Goal: Task Accomplishment & Management: Manage account settings

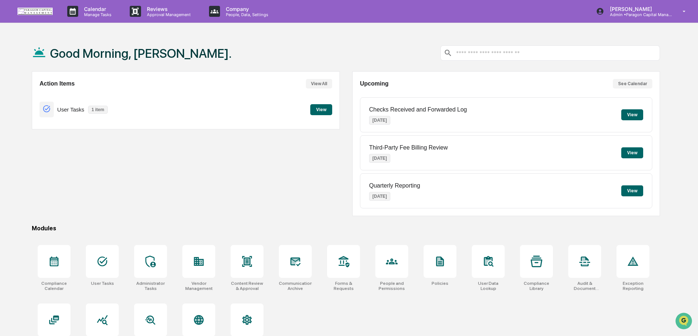
click at [327, 110] on button "View" at bounding box center [321, 109] width 22 height 11
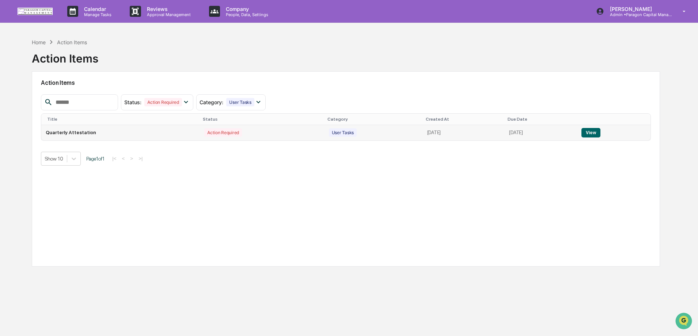
click at [598, 131] on button "View" at bounding box center [590, 132] width 19 height 9
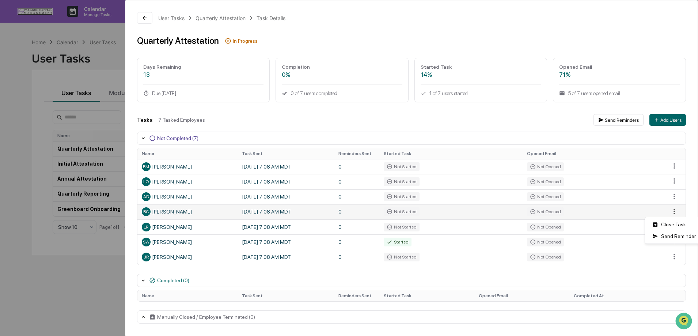
click at [677, 210] on html "Calendar Manage Tasks Reviews Approval Management Company People, Data, Setting…" at bounding box center [349, 168] width 698 height 336
click at [389, 118] on html "Calendar Manage Tasks Reviews Approval Management Company People, Data, Setting…" at bounding box center [350, 168] width 701 height 336
click at [674, 212] on html "Calendar Manage Tasks Reviews Approval Management Company People, Data, Setting…" at bounding box center [349, 168] width 698 height 336
click at [677, 211] on html "Calendar Manage Tasks Reviews Approval Management Company People, Data, Setting…" at bounding box center [350, 168] width 701 height 336
click at [142, 18] on icon at bounding box center [145, 18] width 6 height 6
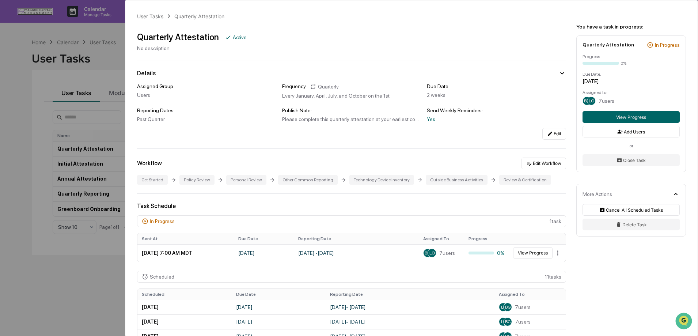
click at [19, 123] on div "User Tasks Quarterly Attestation Quarterly Attestation Active No description De…" at bounding box center [349, 168] width 698 height 336
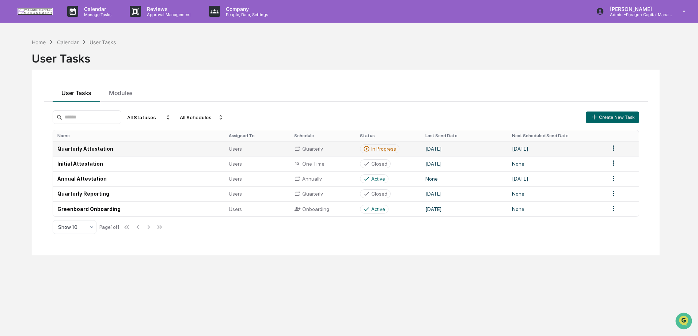
click at [91, 150] on td "Quarterly Attestation" at bounding box center [138, 148] width 171 height 15
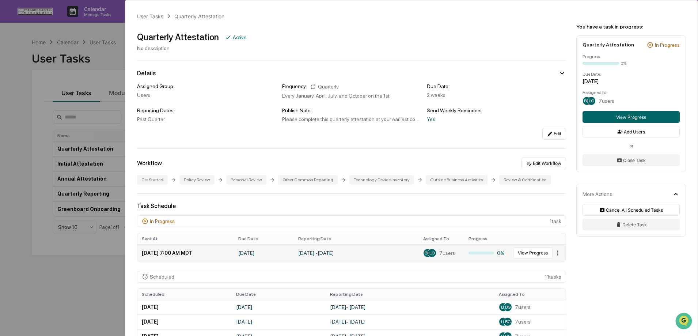
click at [554, 251] on html "Calendar Manage Tasks Reviews Approval Management Company People, Data, Setting…" at bounding box center [349, 168] width 698 height 336
click at [554, 251] on html "Calendar Manage Tasks Reviews Approval Management Company People, Data, Setting…" at bounding box center [350, 168] width 701 height 336
click at [627, 117] on button "View Progress" at bounding box center [630, 117] width 97 height 12
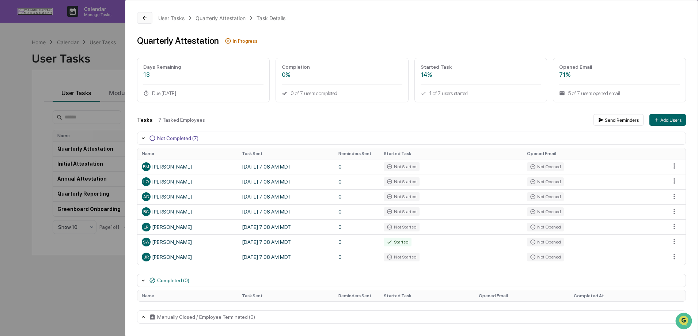
click at [146, 17] on icon at bounding box center [145, 18] width 6 height 6
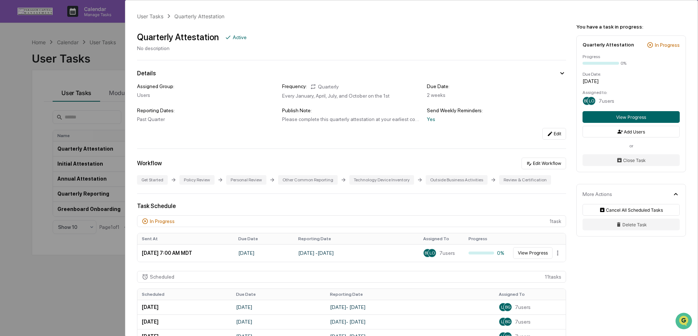
click at [22, 175] on div "User Tasks Quarterly Attestation Quarterly Attestation Active No description De…" at bounding box center [349, 168] width 698 height 336
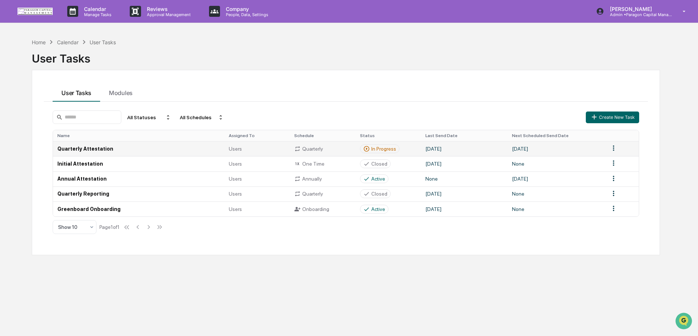
click at [156, 153] on td "Quarterly Attestation" at bounding box center [138, 148] width 171 height 15
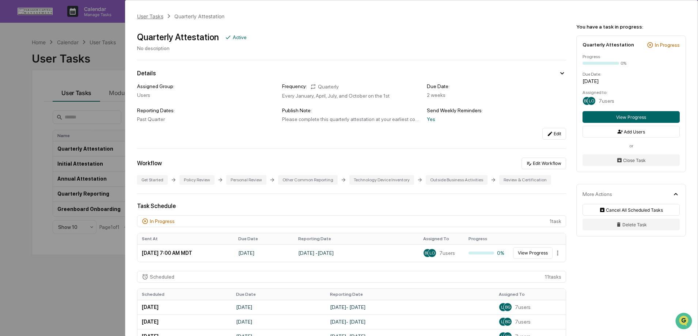
click at [153, 18] on div "User Tasks" at bounding box center [150, 16] width 26 height 6
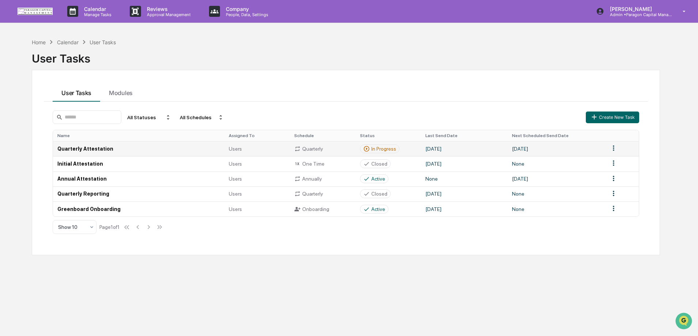
click at [372, 148] on div "In Progress" at bounding box center [383, 149] width 25 height 6
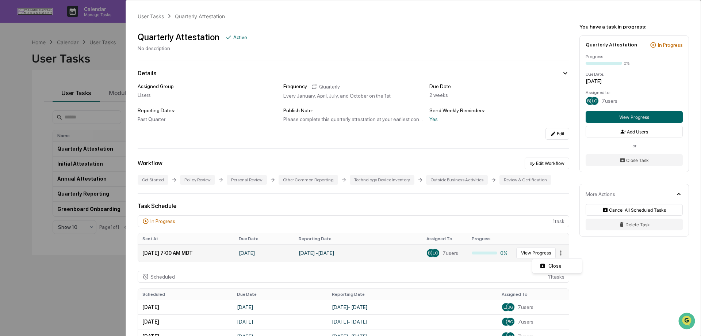
click at [554, 252] on html "Calendar Manage Tasks Reviews Approval Management Company People, Data, Setting…" at bounding box center [350, 168] width 701 height 336
click at [558, 251] on html "Calendar Manage Tasks Reviews Approval Management Company People, Data, Setting…" at bounding box center [350, 168] width 701 height 336
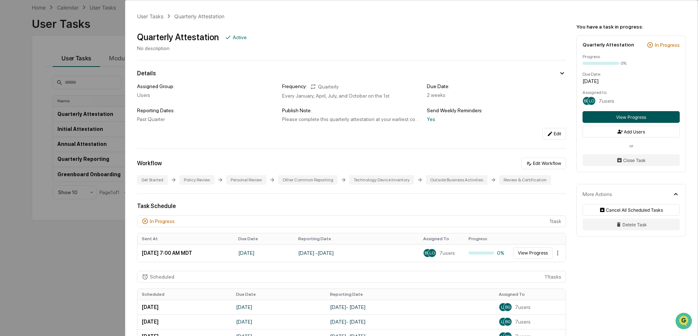
click at [629, 117] on button "View Progress" at bounding box center [630, 117] width 97 height 12
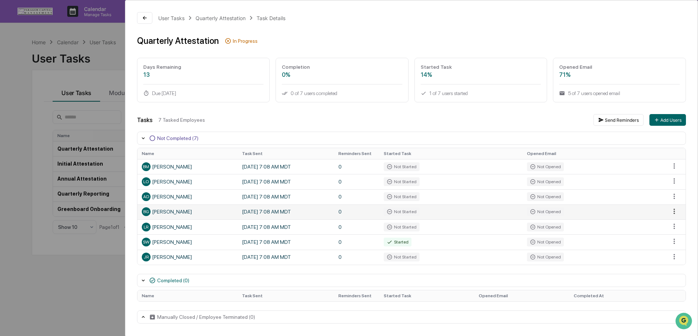
click at [673, 210] on html "Calendar Manage Tasks Reviews Approval Management Company People, Data, Setting…" at bounding box center [349, 168] width 698 height 336
click at [678, 210] on html "Calendar Manage Tasks Reviews Approval Management Company People, Data, Setting…" at bounding box center [350, 168] width 701 height 336
